Goal: Information Seeking & Learning: Check status

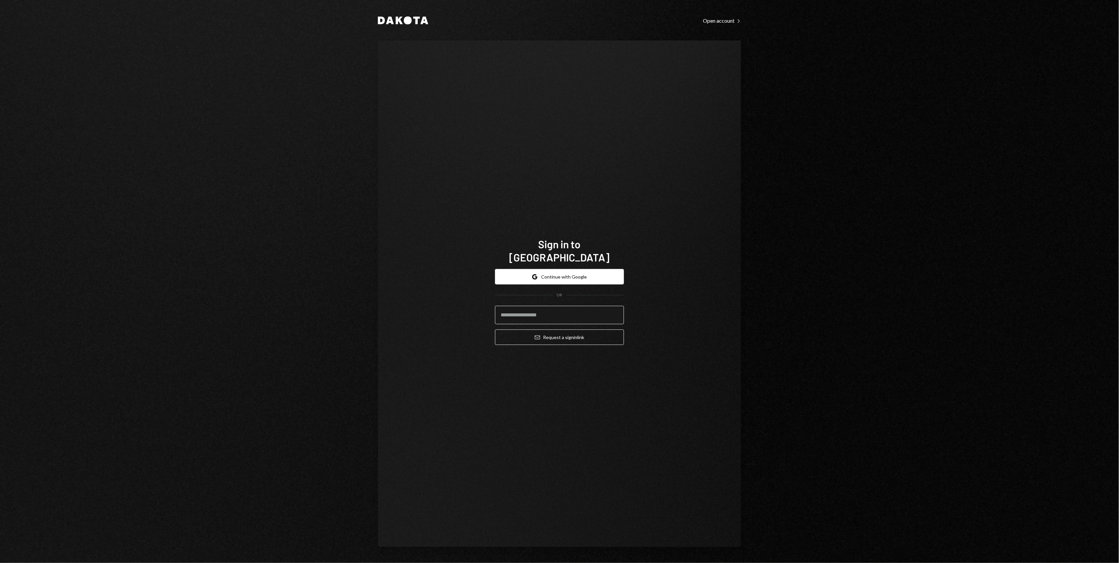
click at [548, 309] on input "email" at bounding box center [559, 315] width 129 height 18
type input "**********"
click at [564, 336] on button "Email Request a sign in link" at bounding box center [559, 337] width 129 height 15
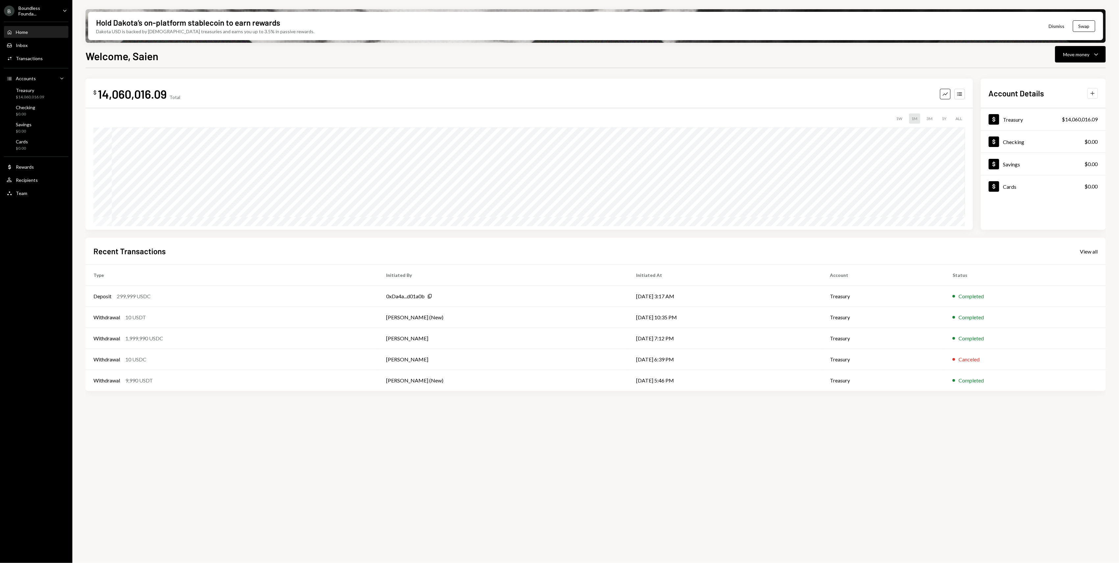
click at [1095, 91] on icon "Plus" at bounding box center [1093, 93] width 7 height 7
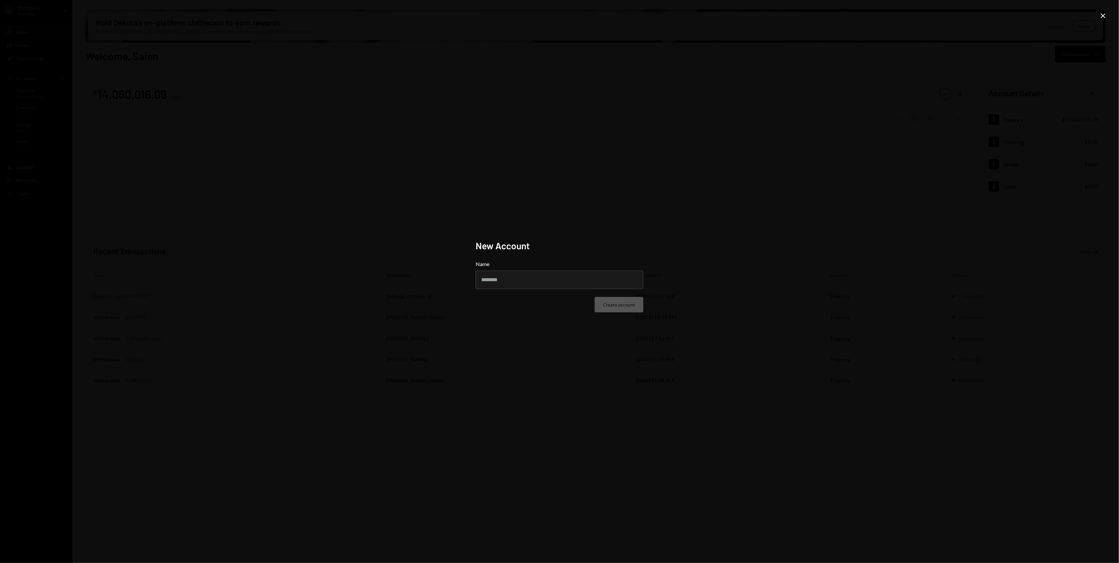
click at [1101, 19] on icon "Close" at bounding box center [1104, 16] width 8 height 8
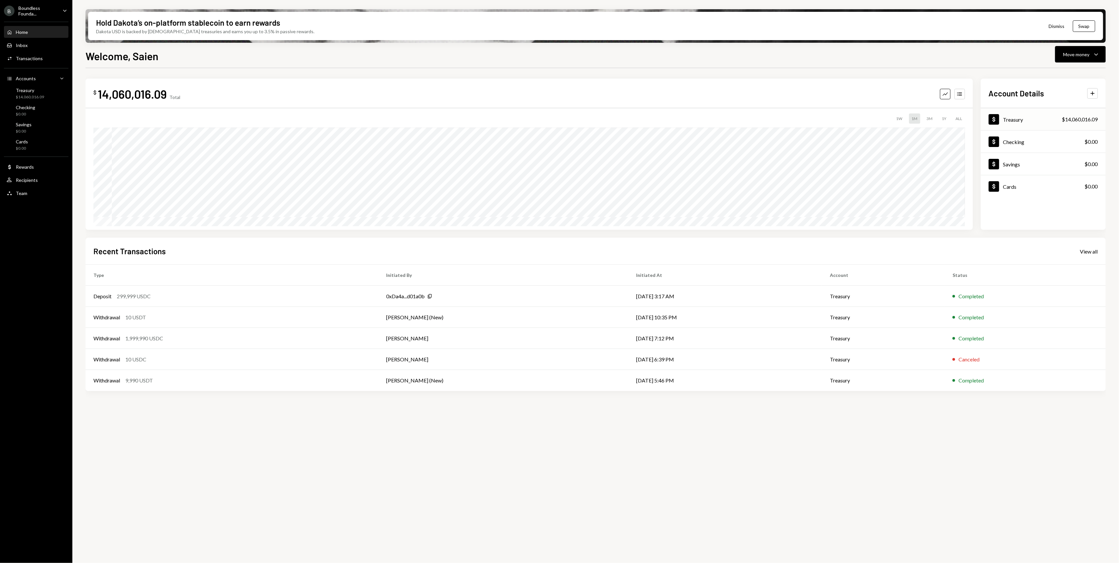
click at [1017, 112] on div "Dollar Treasury $14,060,016.09" at bounding box center [1043, 119] width 125 height 21
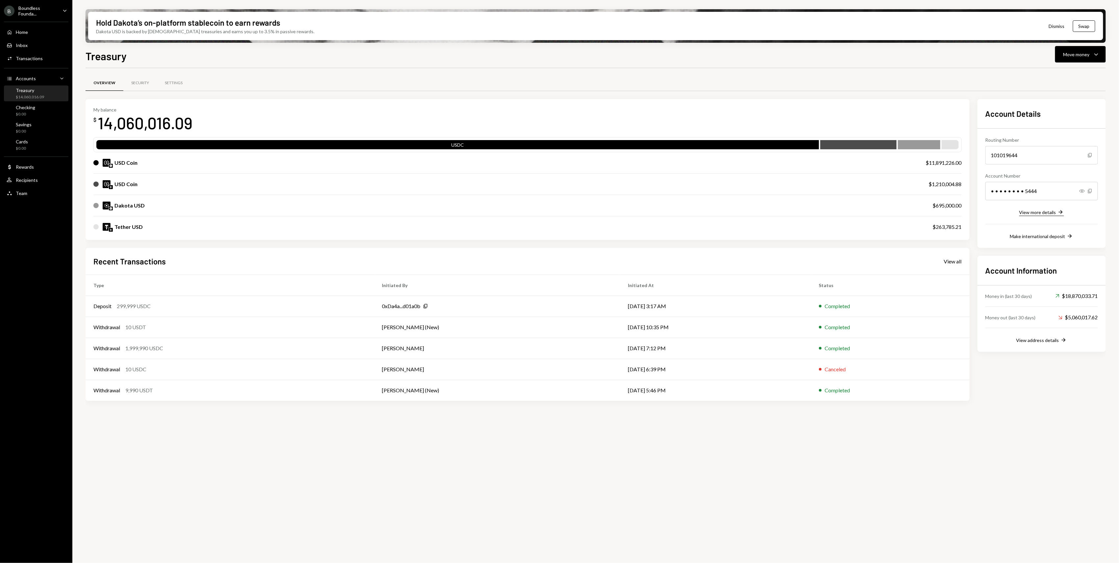
click at [1052, 211] on div "View more details" at bounding box center [1038, 213] width 37 height 6
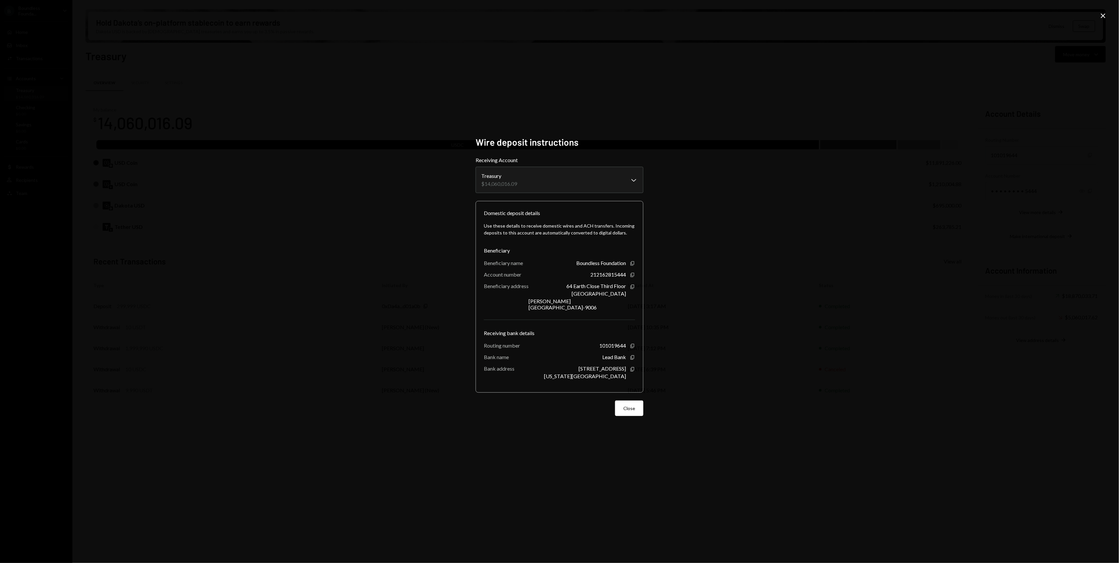
click at [1048, 206] on div "**********" at bounding box center [559, 281] width 1119 height 563
click at [645, 400] on div "**********" at bounding box center [560, 282] width 184 height 306
click at [640, 407] on button "Close" at bounding box center [629, 408] width 28 height 15
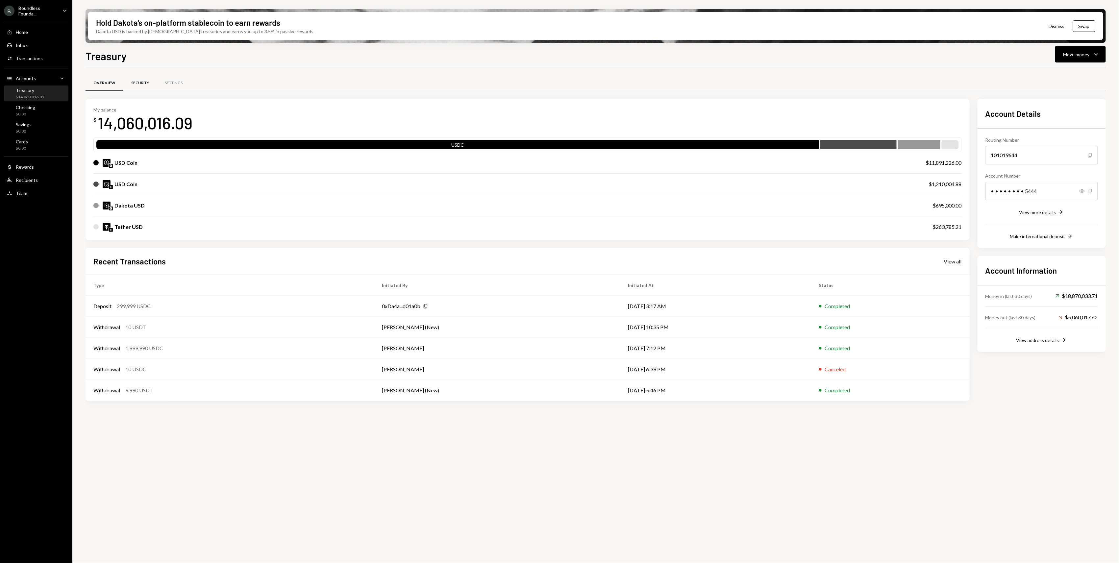
click at [140, 84] on div "Security" at bounding box center [140, 83] width 18 height 6
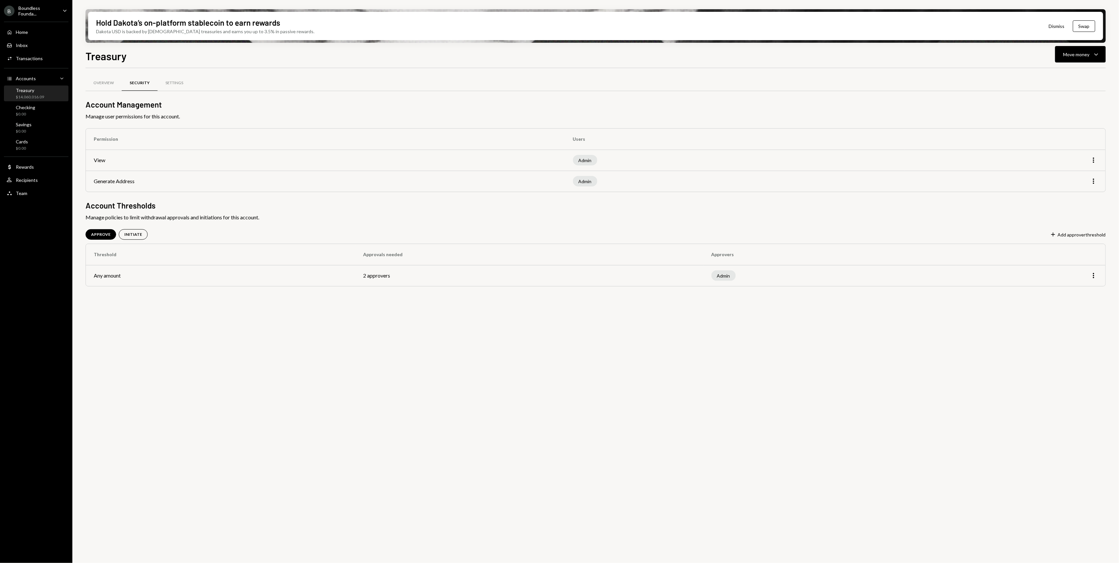
click at [102, 159] on td "View" at bounding box center [325, 160] width 479 height 21
click at [117, 178] on td "Generate Address" at bounding box center [325, 181] width 479 height 21
click at [174, 91] on div "Settings" at bounding box center [175, 83] width 34 height 16
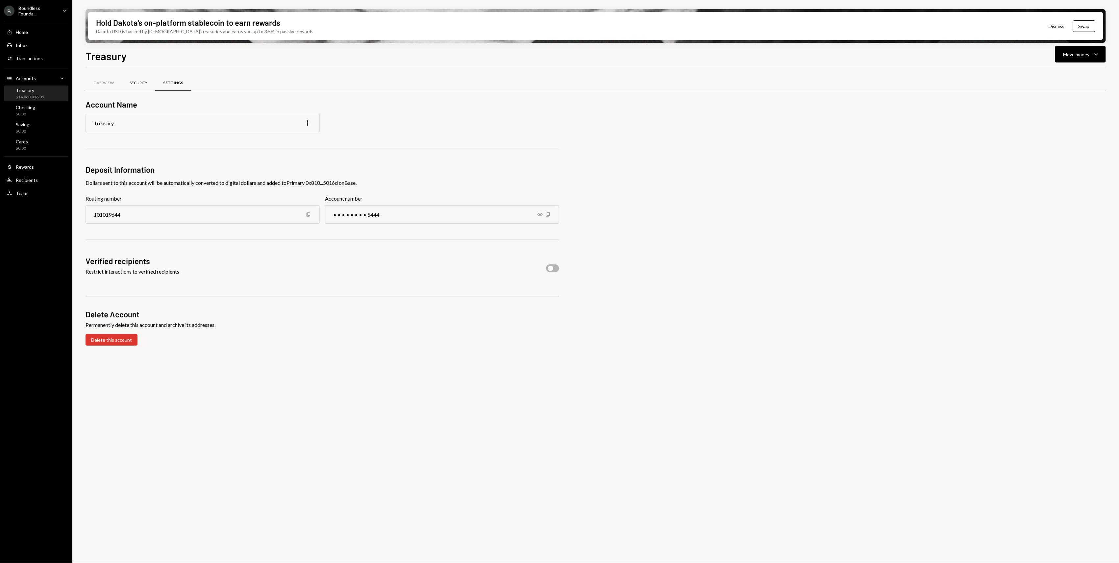
click at [144, 81] on div "Security" at bounding box center [139, 83] width 18 height 6
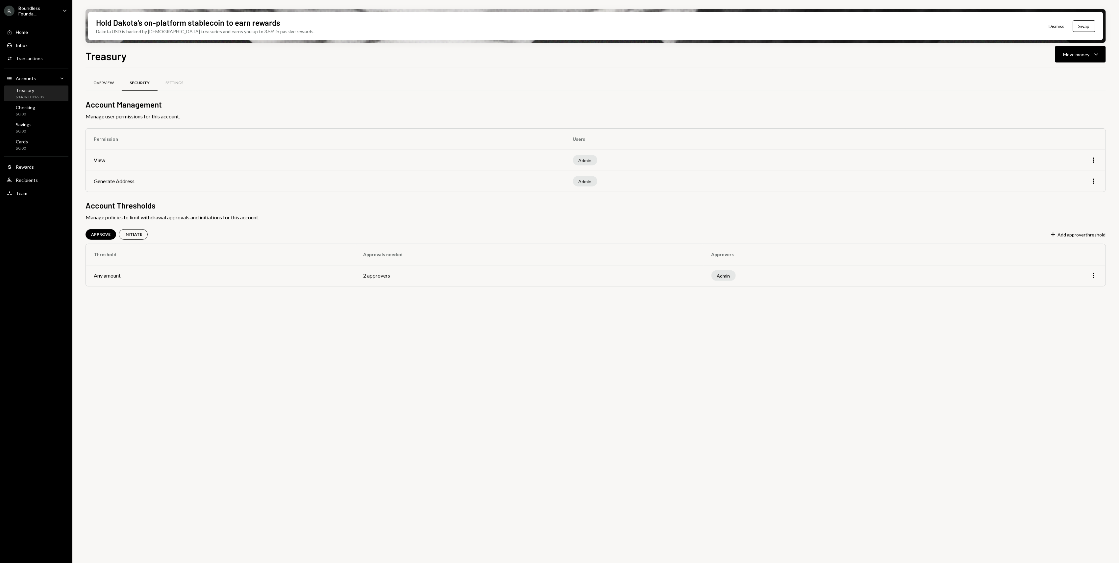
click at [109, 81] on div "Overview" at bounding box center [103, 83] width 20 height 6
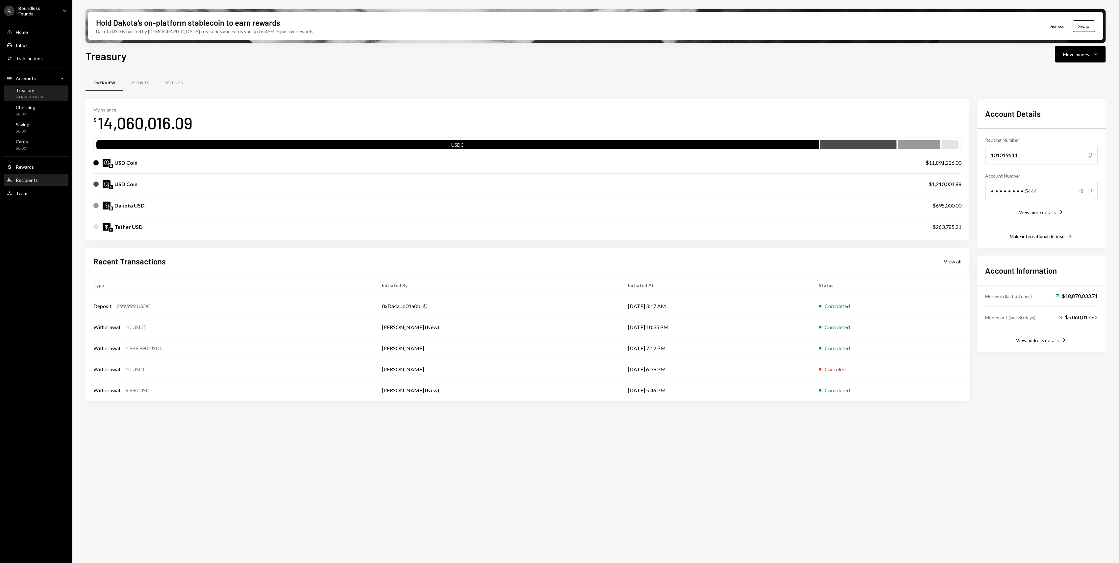
click at [48, 178] on div "User Recipients" at bounding box center [36, 180] width 59 height 6
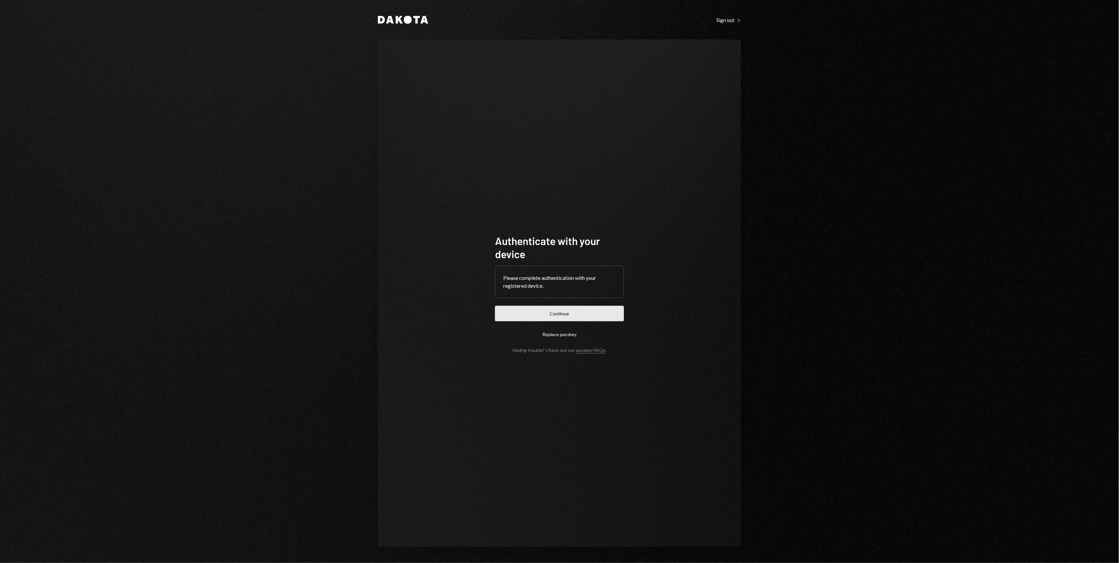
click at [579, 317] on button "Continue" at bounding box center [559, 313] width 129 height 15
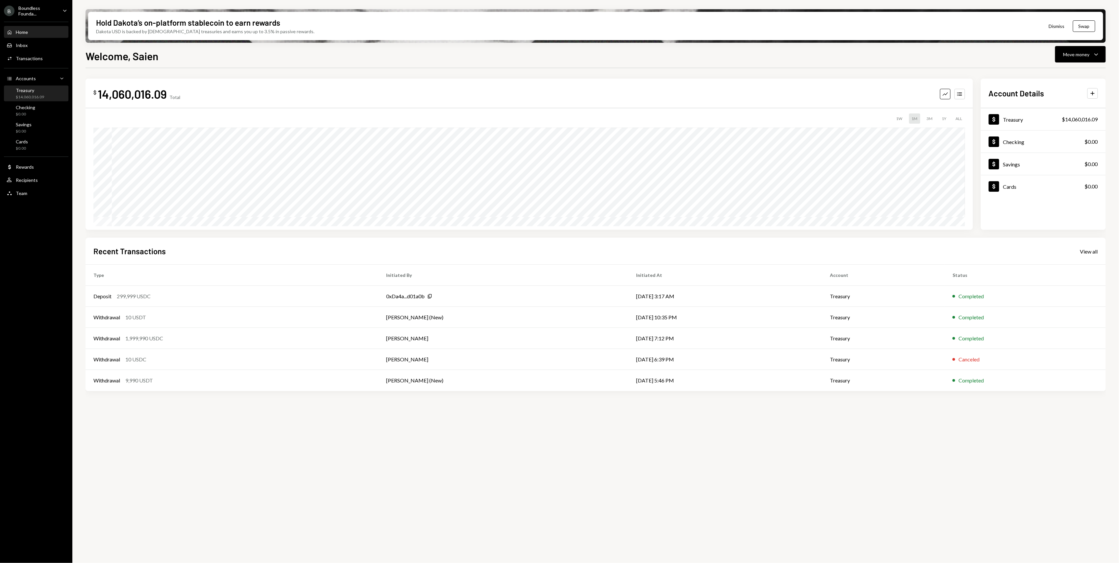
click at [33, 96] on div "$14,060,016.09" at bounding box center [30, 97] width 28 height 6
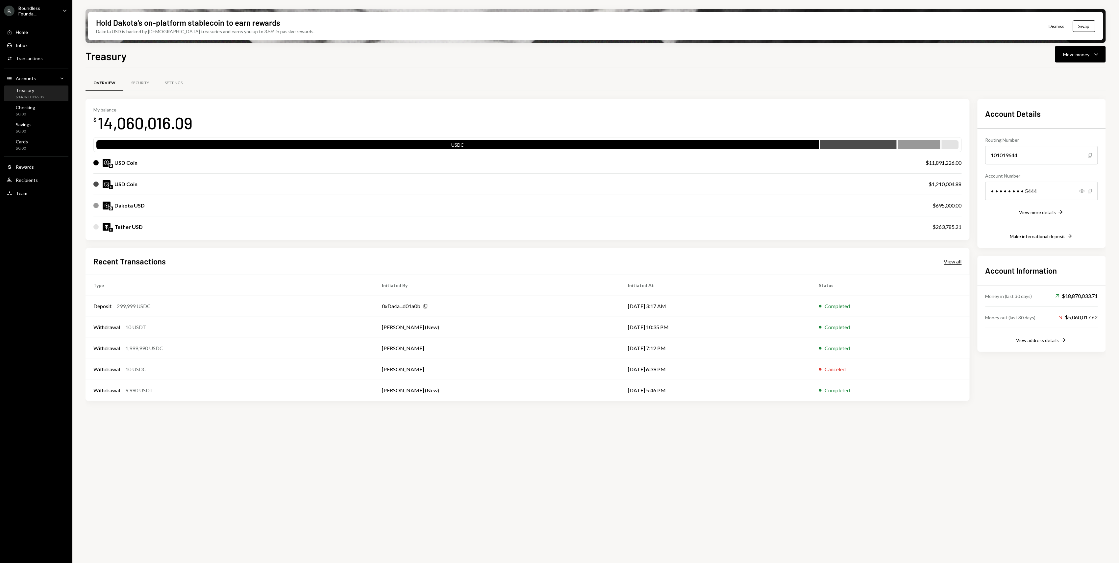
click at [955, 260] on div "View all" at bounding box center [953, 261] width 18 height 7
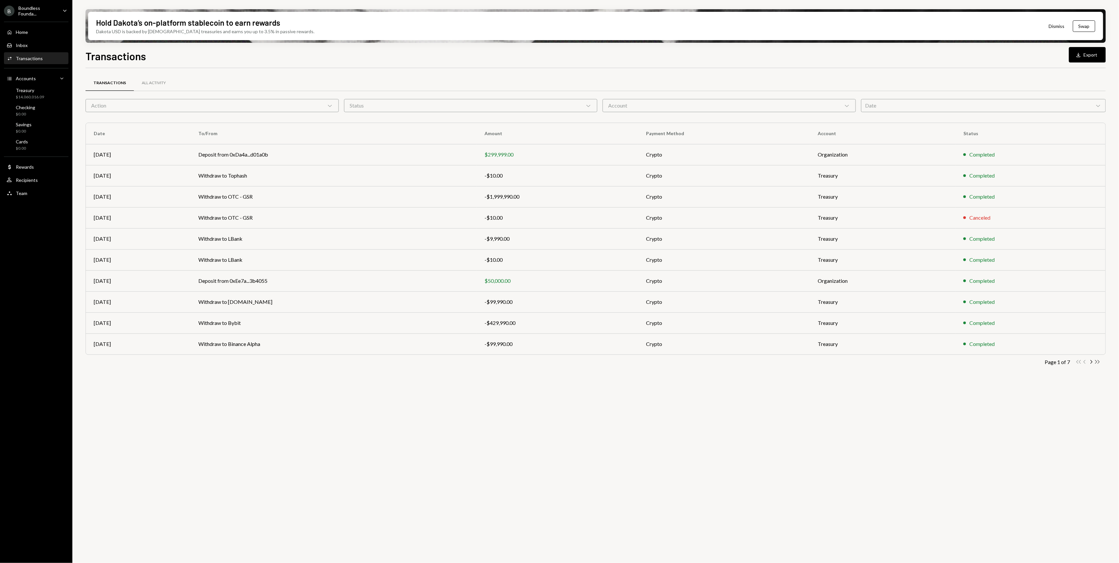
click at [1099, 365] on icon "Double Arrow Right" at bounding box center [1098, 362] width 6 height 6
click at [695, 330] on td "Crypto" at bounding box center [714, 323] width 176 height 21
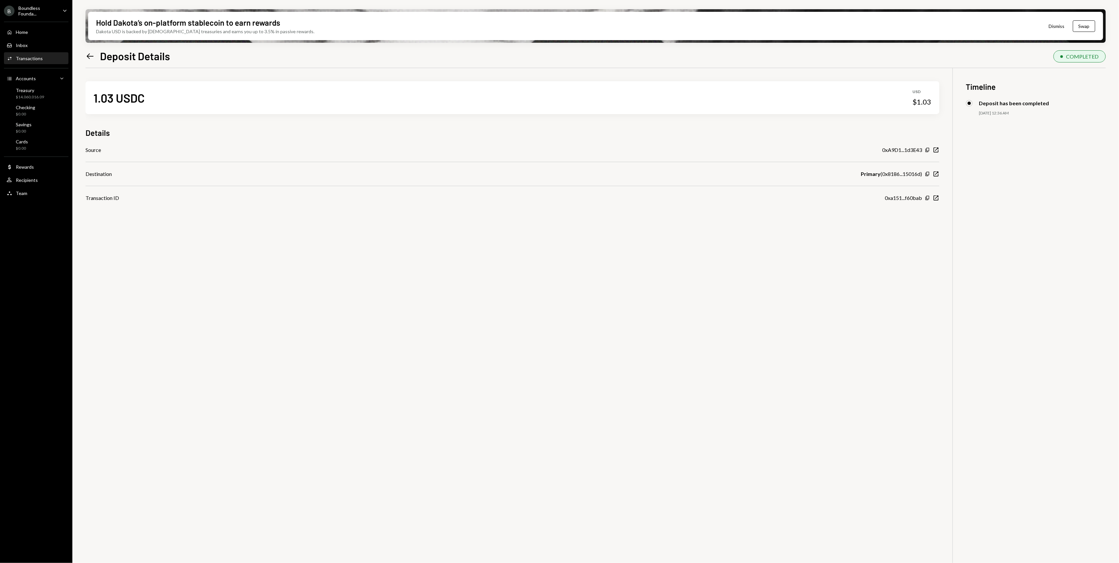
click at [92, 53] on icon "Left Arrow" at bounding box center [90, 56] width 9 height 9
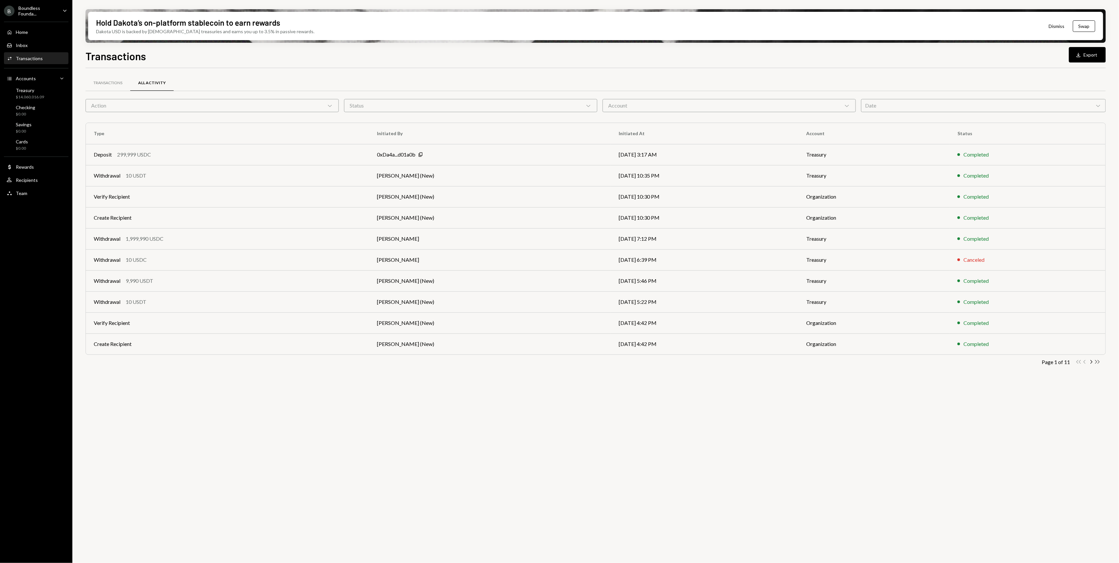
click at [1099, 360] on icon "Double Arrow Right" at bounding box center [1098, 362] width 6 height 6
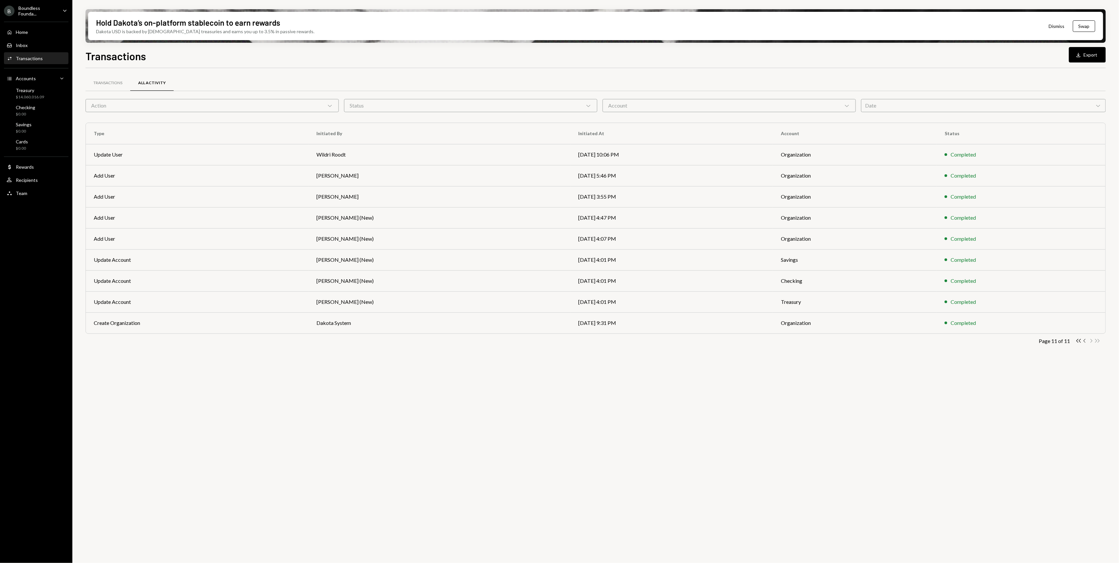
click at [1086, 342] on icon "Chevron Left" at bounding box center [1085, 341] width 6 height 6
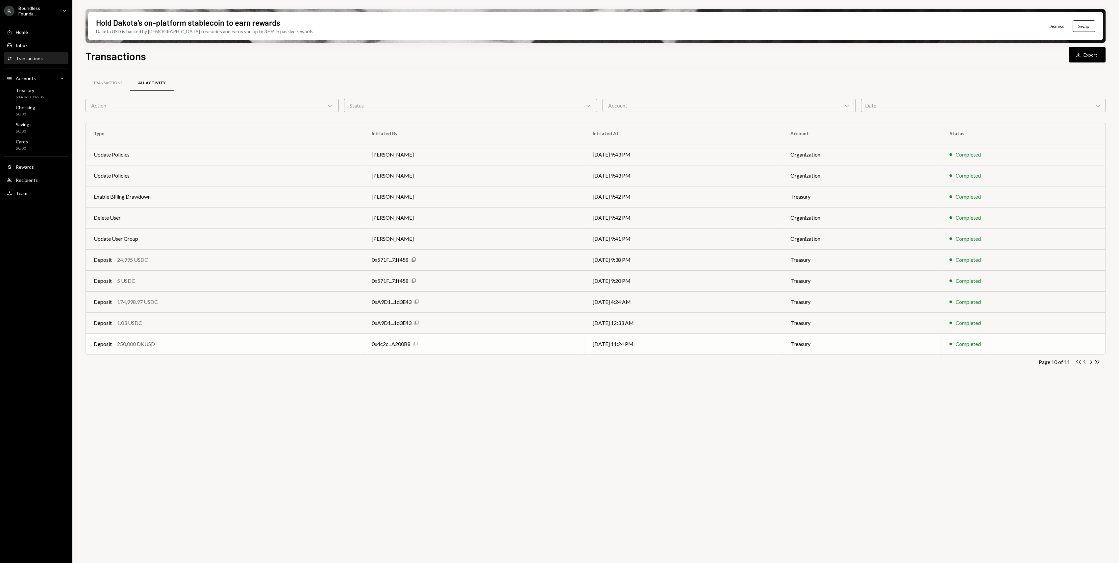
click at [413, 344] on icon "Copy" at bounding box center [415, 343] width 5 height 5
click at [395, 342] on div "0x4c2c...A200B8" at bounding box center [391, 344] width 39 height 8
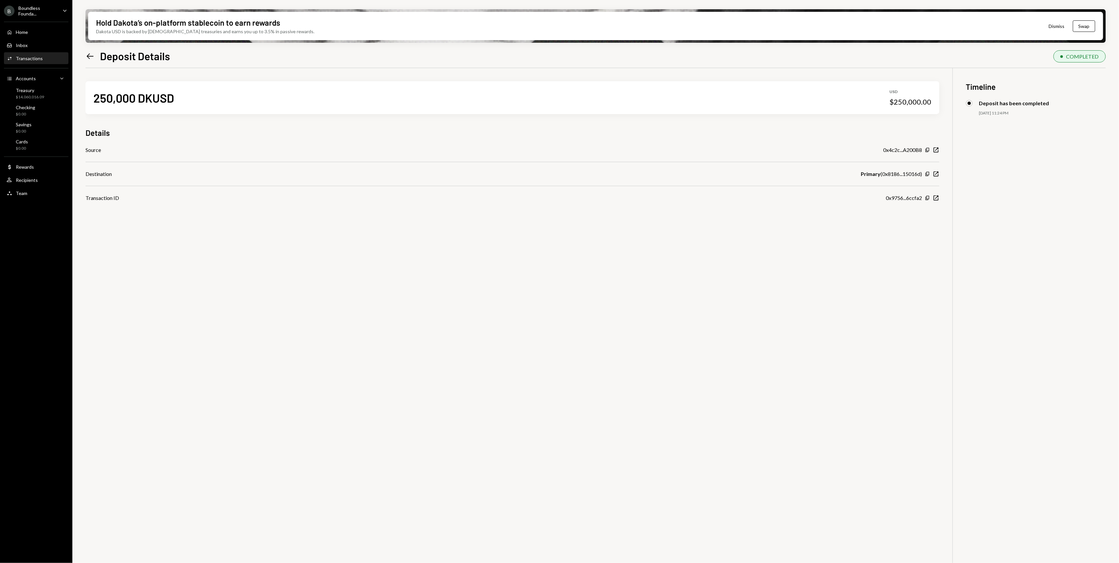
click at [90, 55] on icon "Left Arrow" at bounding box center [90, 56] width 9 height 9
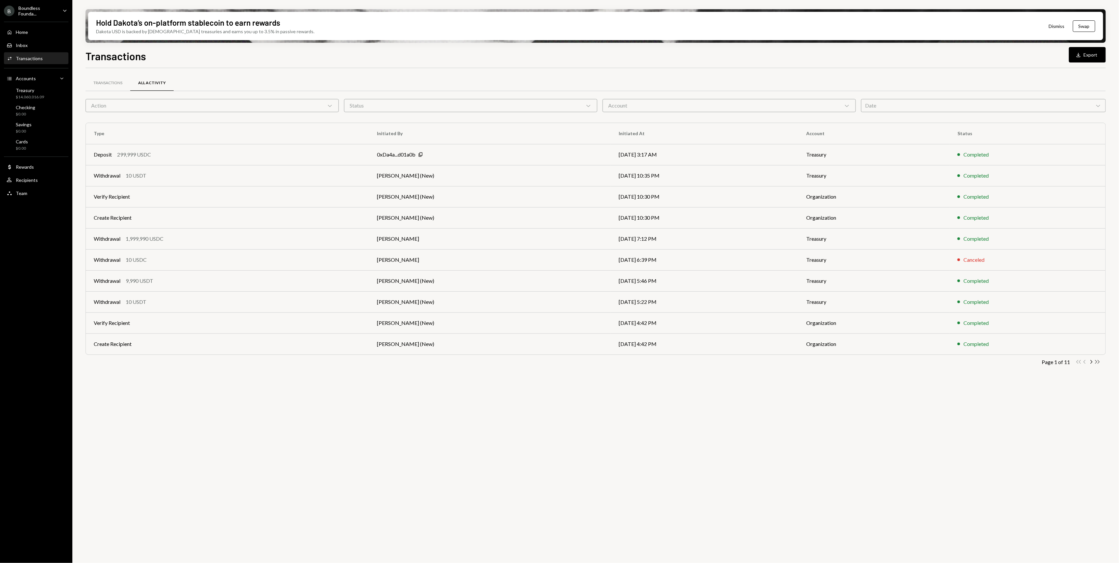
click at [1098, 362] on icon "button" at bounding box center [1098, 362] width 5 height 4
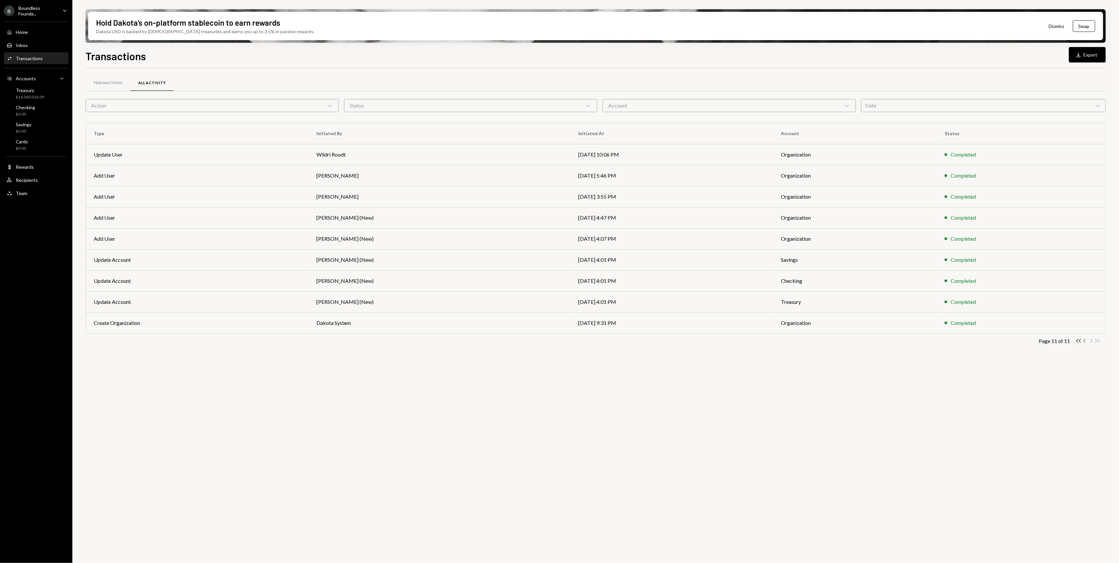
click at [1083, 342] on icon "Chevron Left" at bounding box center [1085, 341] width 6 height 6
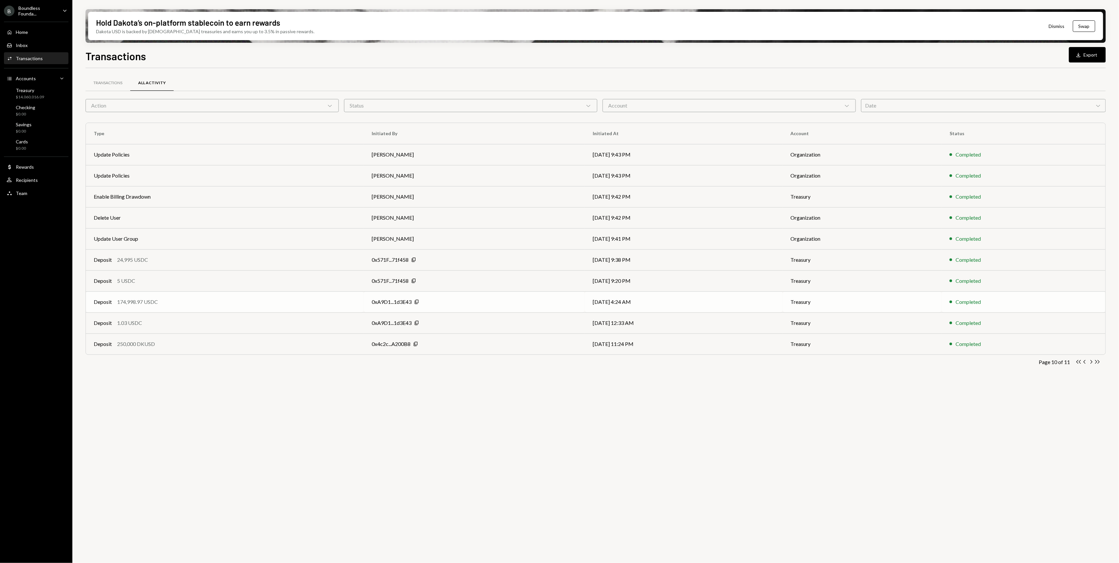
click at [310, 303] on div "Deposit 174,998.97 USDC" at bounding box center [225, 302] width 262 height 8
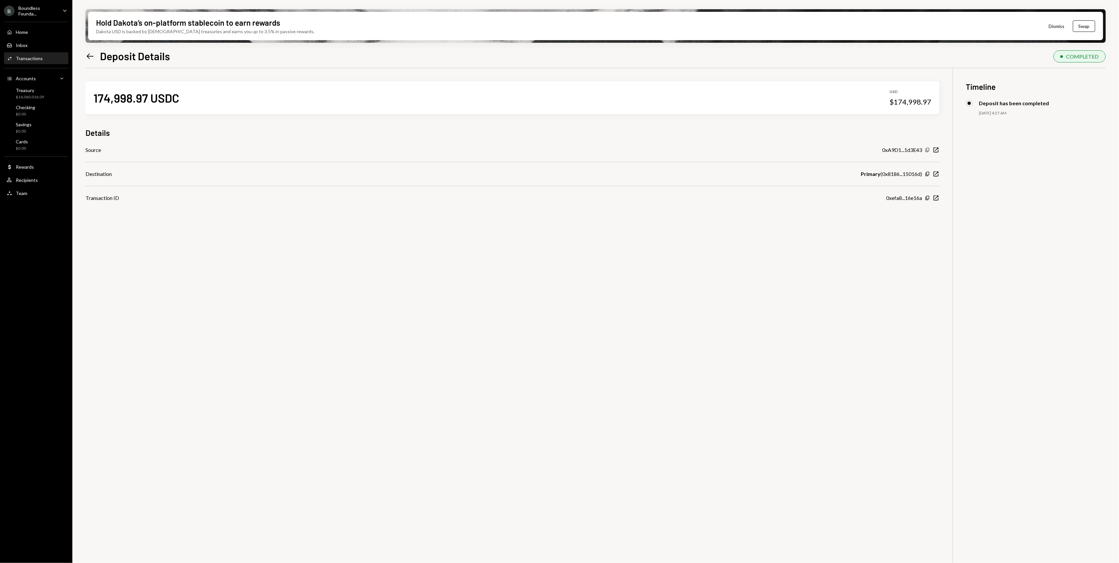
click at [928, 151] on icon "button" at bounding box center [928, 150] width 4 height 4
click at [89, 58] on icon "Left Arrow" at bounding box center [90, 56] width 9 height 9
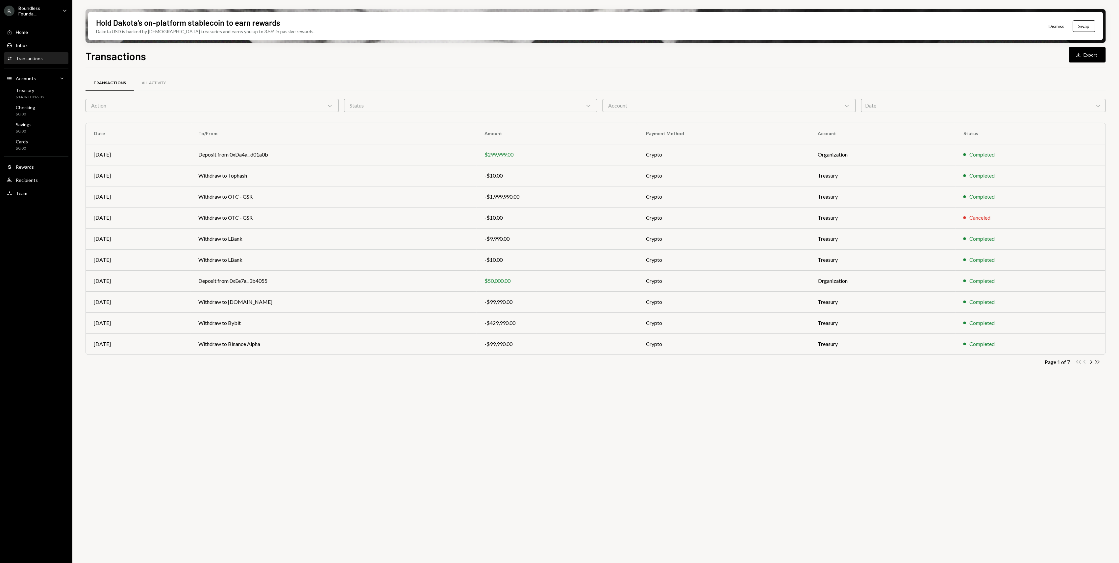
click at [1098, 360] on icon "Double Arrow Right" at bounding box center [1098, 362] width 6 height 6
click at [45, 95] on div "Treasury $14,060,016.09" at bounding box center [36, 94] width 59 height 13
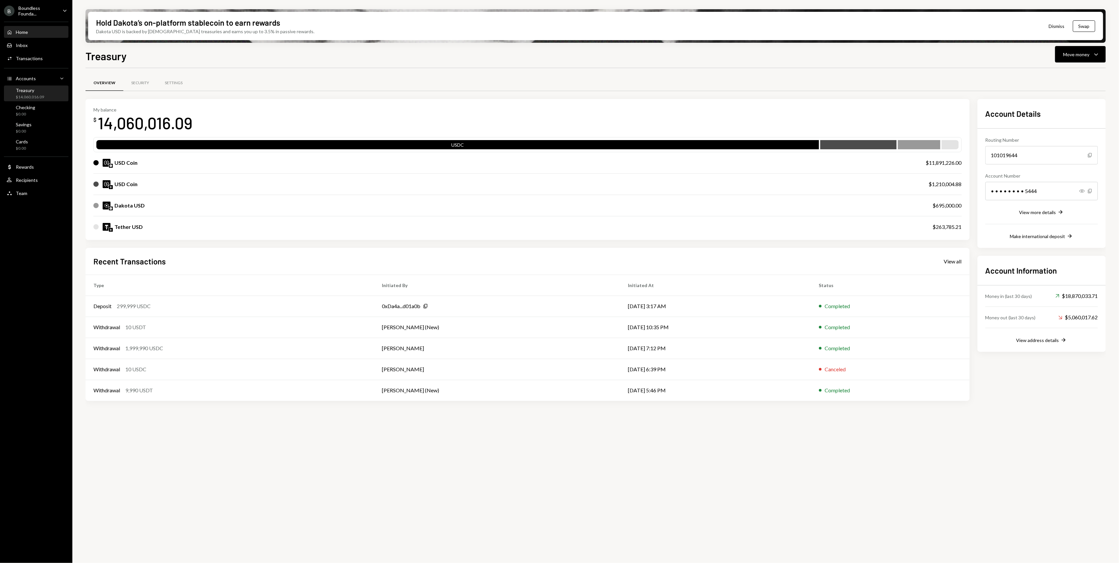
click at [20, 36] on div "Home Home" at bounding box center [36, 32] width 59 height 11
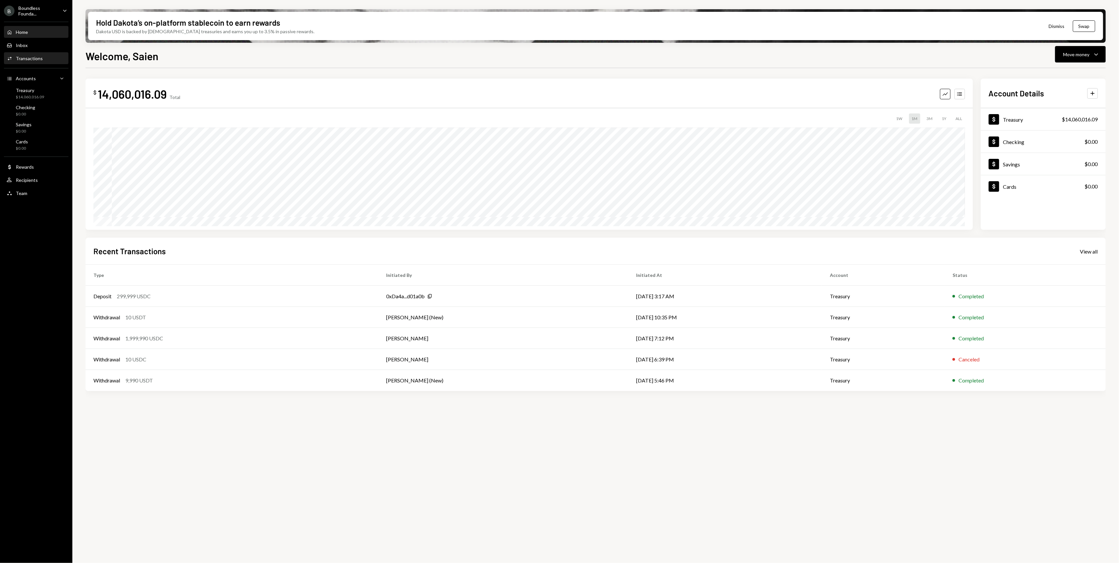
click at [35, 61] on div "Activities Transactions" at bounding box center [25, 59] width 36 height 6
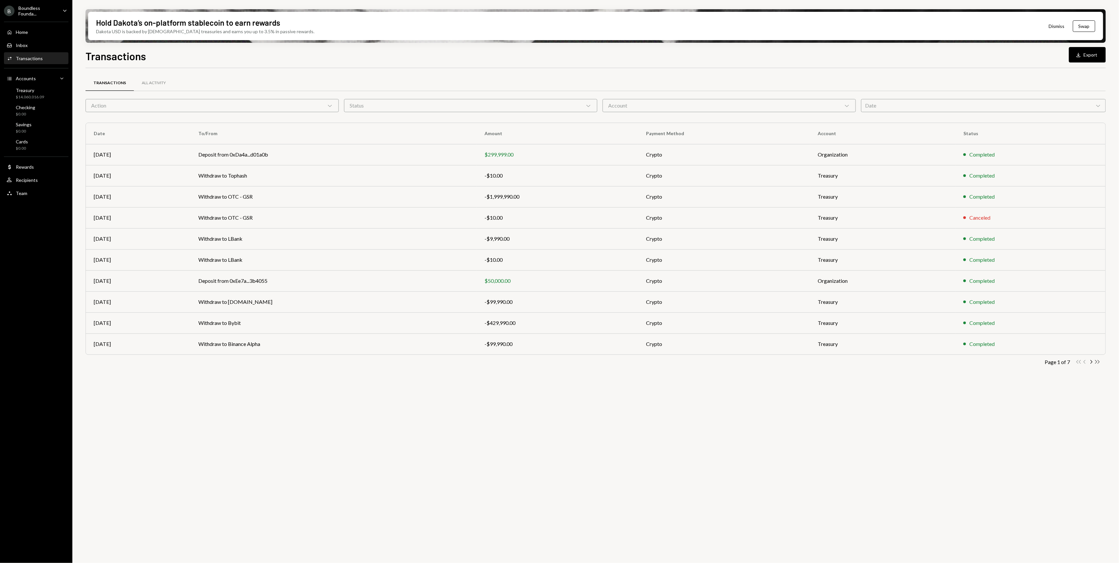
click at [1097, 364] on icon "Double Arrow Right" at bounding box center [1098, 362] width 6 height 6
click at [297, 322] on td "Deposit from 0xA9D1...1d3E43" at bounding box center [336, 323] width 286 height 21
